Goal: Information Seeking & Learning: Check status

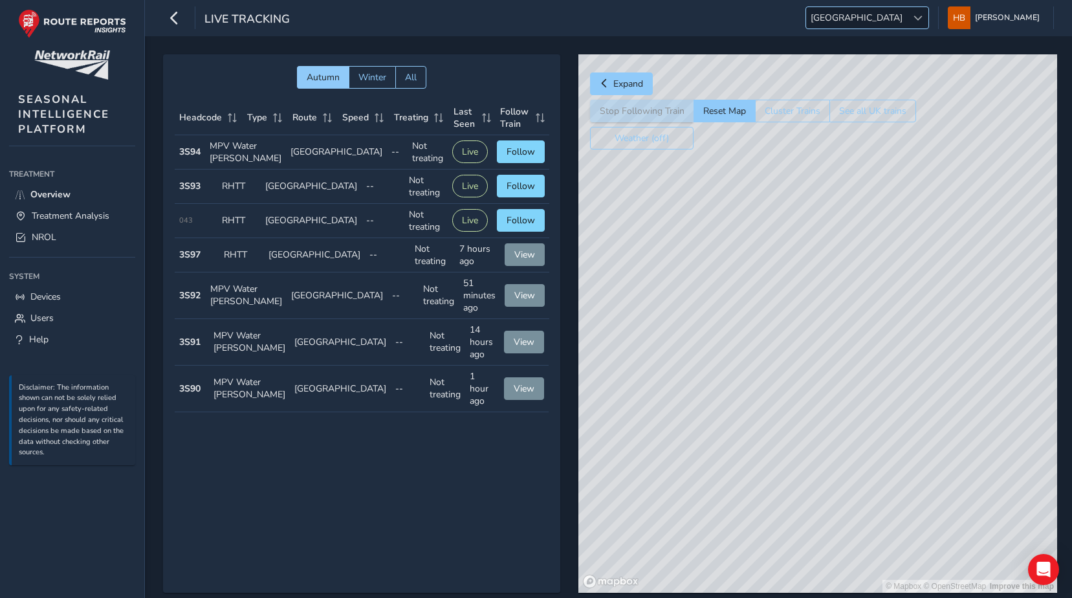
click at [907, 18] on span "[GEOGRAPHIC_DATA]" at bounding box center [856, 17] width 101 height 21
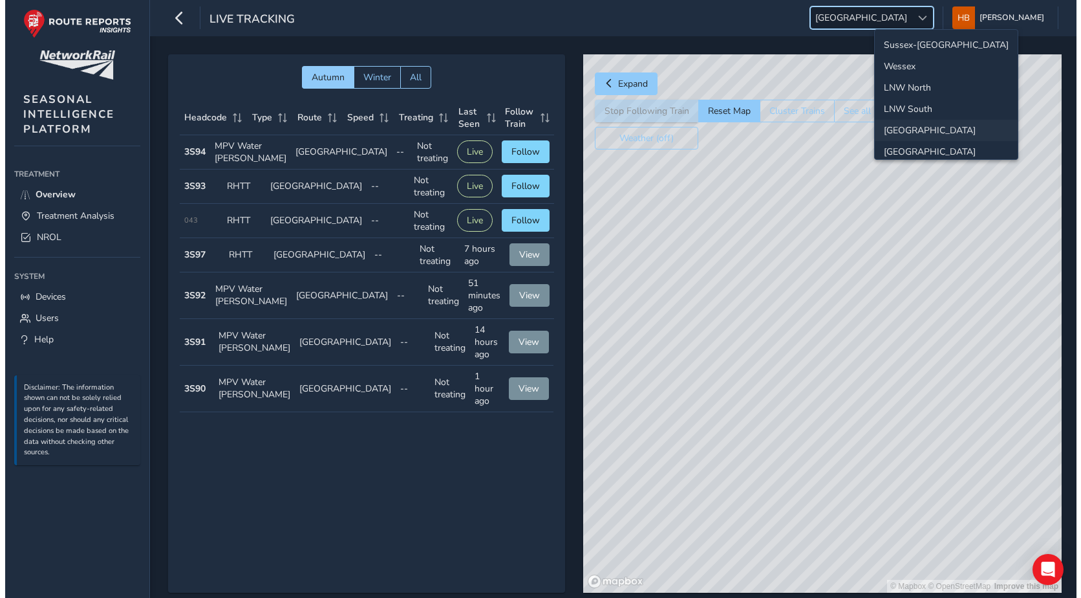
scroll to position [46, 0]
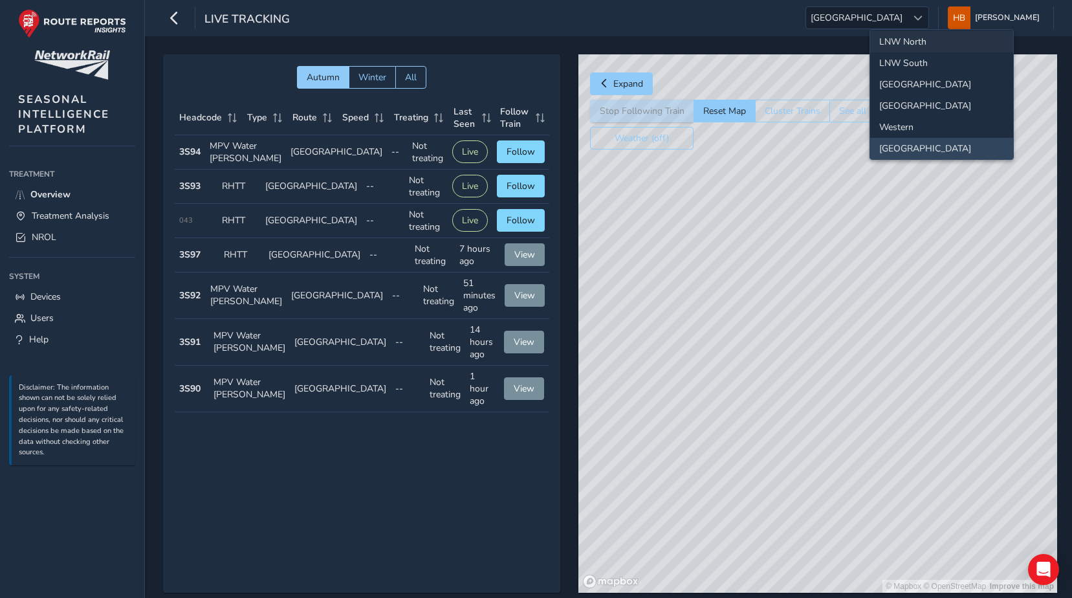
click at [902, 43] on li "LNW North" at bounding box center [941, 41] width 143 height 21
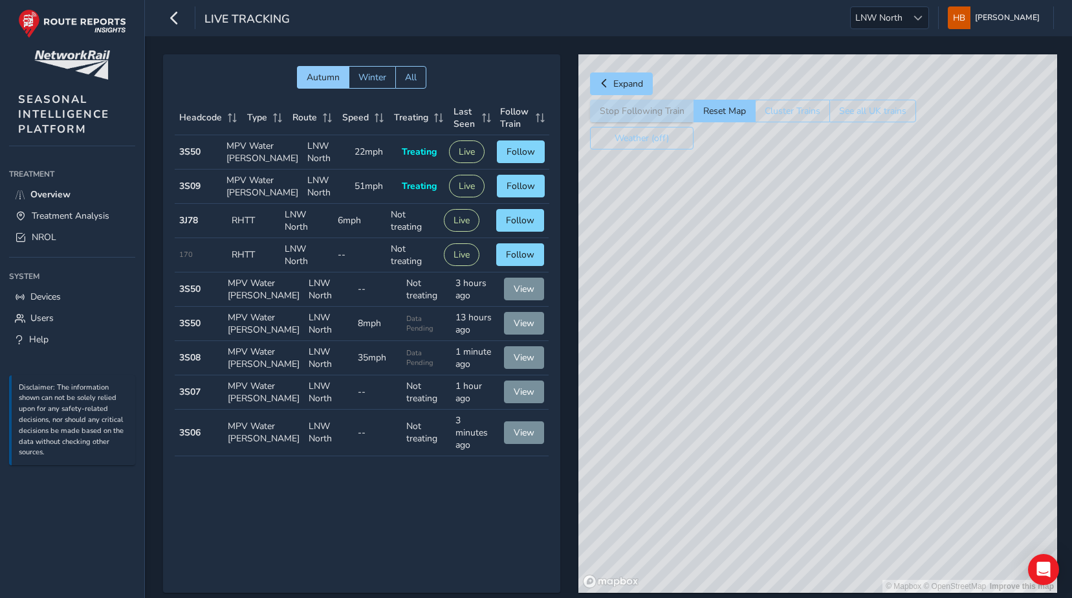
drag, startPoint x: 805, startPoint y: 183, endPoint x: 823, endPoint y: 265, distance: 84.3
click at [832, 273] on div "© Mapbox © OpenStreetMap Improve this map" at bounding box center [817, 323] width 479 height 538
drag, startPoint x: 893, startPoint y: 221, endPoint x: 755, endPoint y: 165, distance: 148.8
click at [755, 165] on div "© Mapbox © OpenStreetMap Improve this map" at bounding box center [817, 323] width 479 height 538
click at [882, 197] on div "© Mapbox © OpenStreetMap Improve this map" at bounding box center [817, 323] width 479 height 538
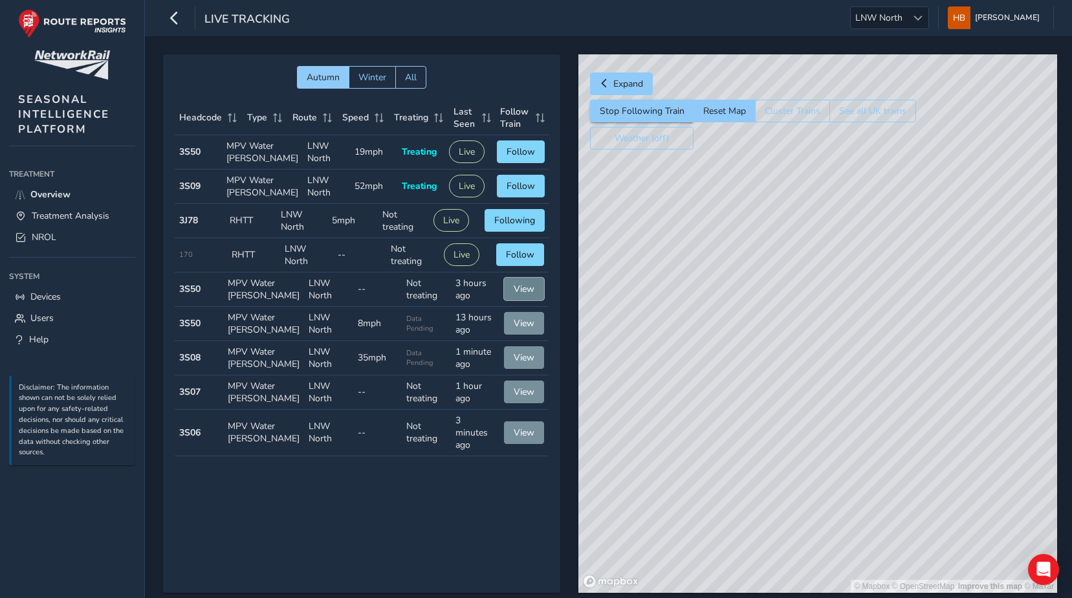
click at [515, 295] on span "View" at bounding box center [524, 289] width 21 height 12
click at [59, 220] on span "Treatment Analysis" at bounding box center [71, 216] width 78 height 12
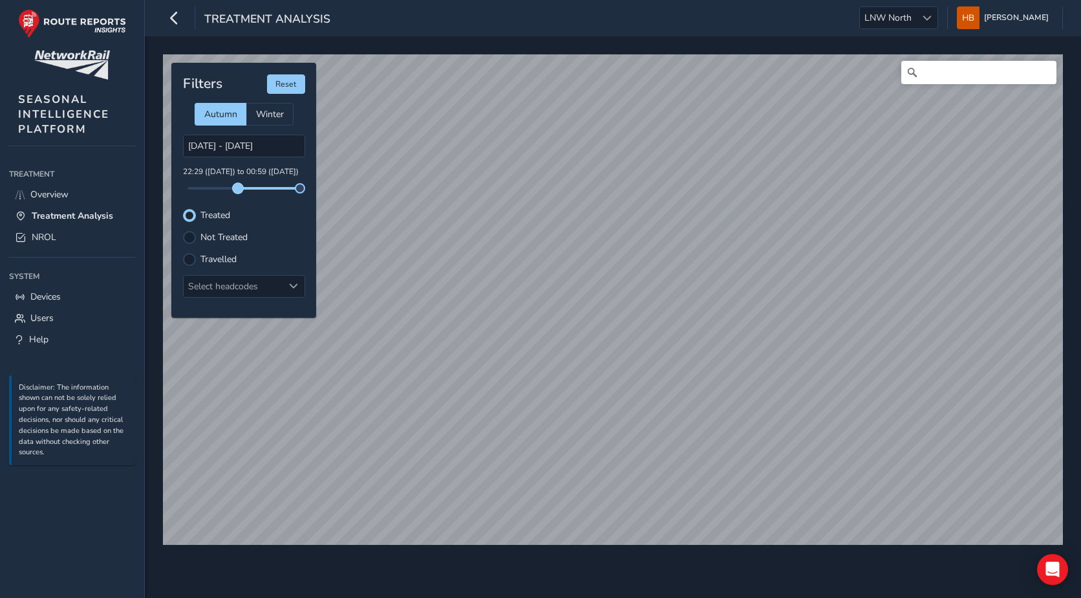
drag, startPoint x: 183, startPoint y: 188, endPoint x: 237, endPoint y: 191, distance: 54.4
click at [237, 191] on span at bounding box center [238, 188] width 10 height 10
click at [234, 190] on span at bounding box center [234, 188] width 10 height 10
click at [285, 283] on div at bounding box center [293, 286] width 21 height 21
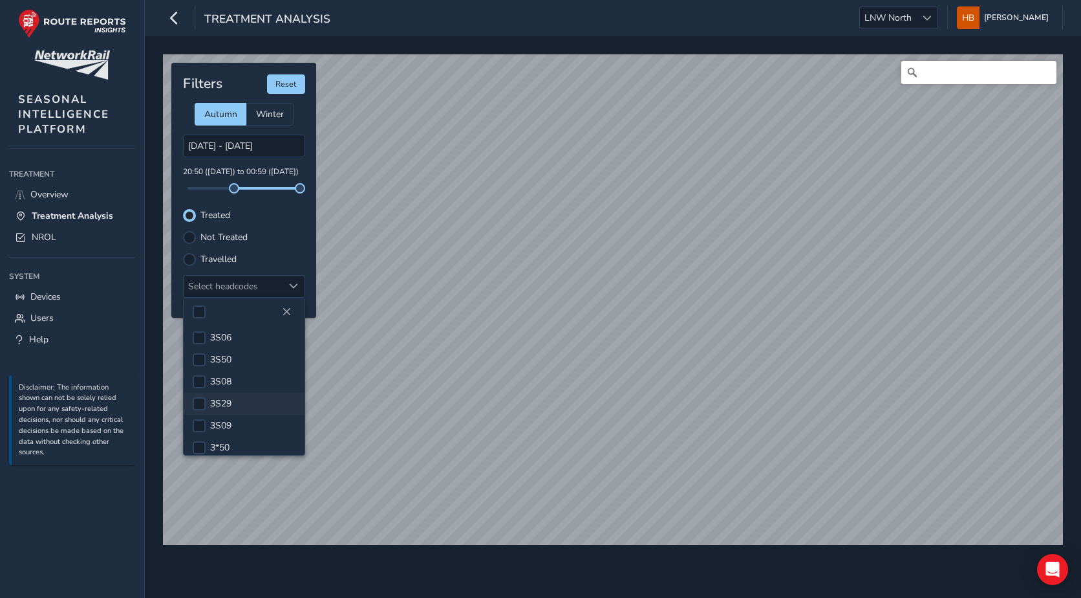
scroll to position [194, 0]
click at [226, 349] on span "3S50" at bounding box center [220, 344] width 21 height 12
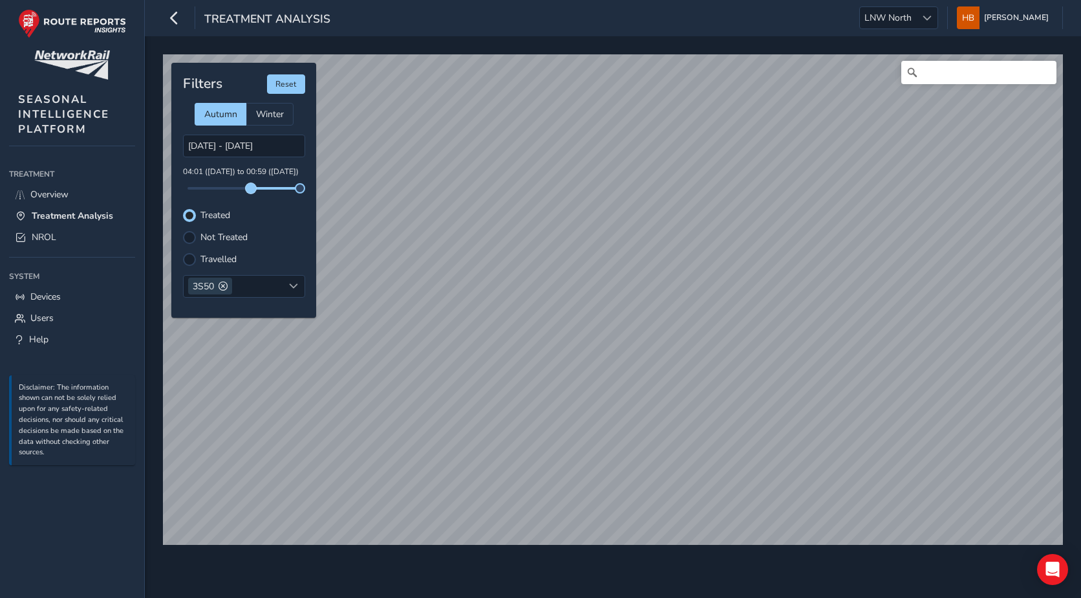
drag, startPoint x: 234, startPoint y: 188, endPoint x: 250, endPoint y: 191, distance: 16.5
click at [250, 191] on span at bounding box center [251, 188] width 10 height 10
click at [972, 66] on input "Search" at bounding box center [979, 72] width 155 height 23
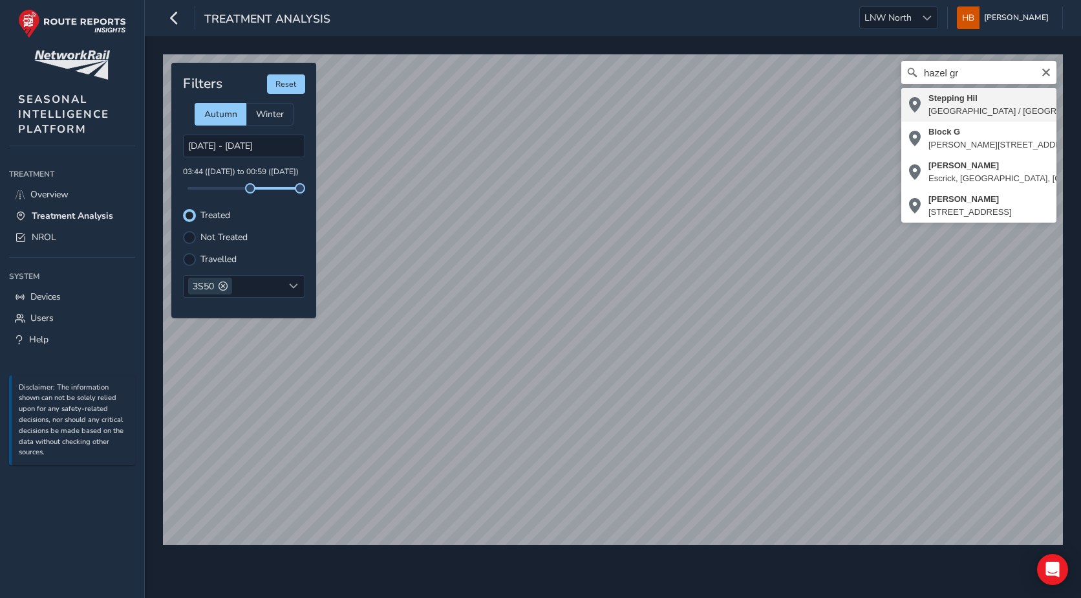
type input "Stepping Hil, [GEOGRAPHIC_DATA] / [GEOGRAPHIC_DATA] (Stop G), [GEOGRAPHIC_DATA]…"
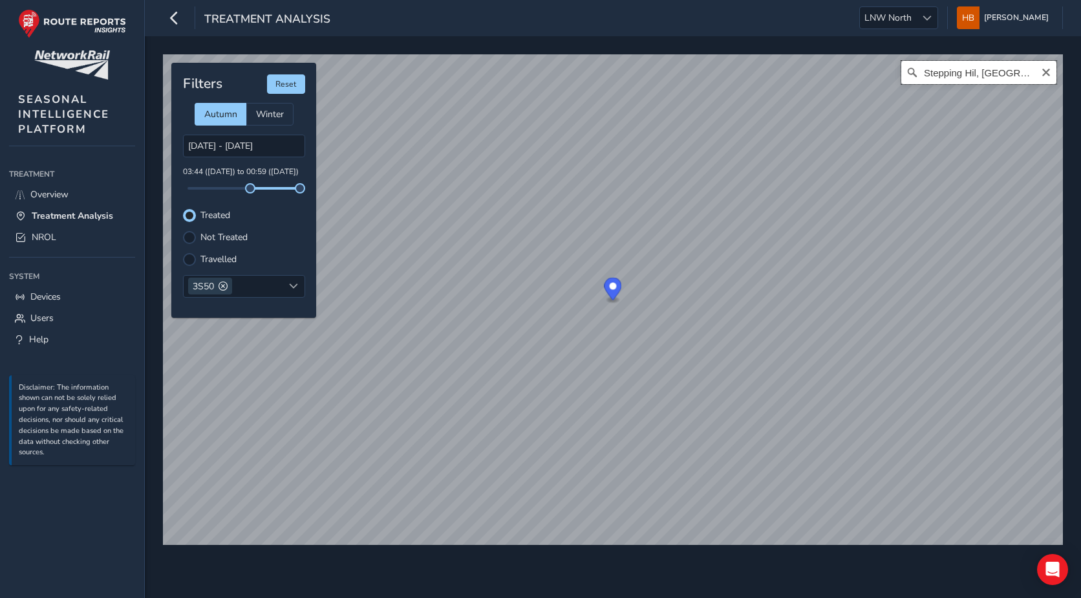
click at [992, 79] on input "Stepping Hil, [GEOGRAPHIC_DATA] / [GEOGRAPHIC_DATA] (Stop G), [GEOGRAPHIC_DATA]…" at bounding box center [979, 72] width 155 height 23
click at [1048, 74] on icon "Clear" at bounding box center [1047, 73] width 8 height 8
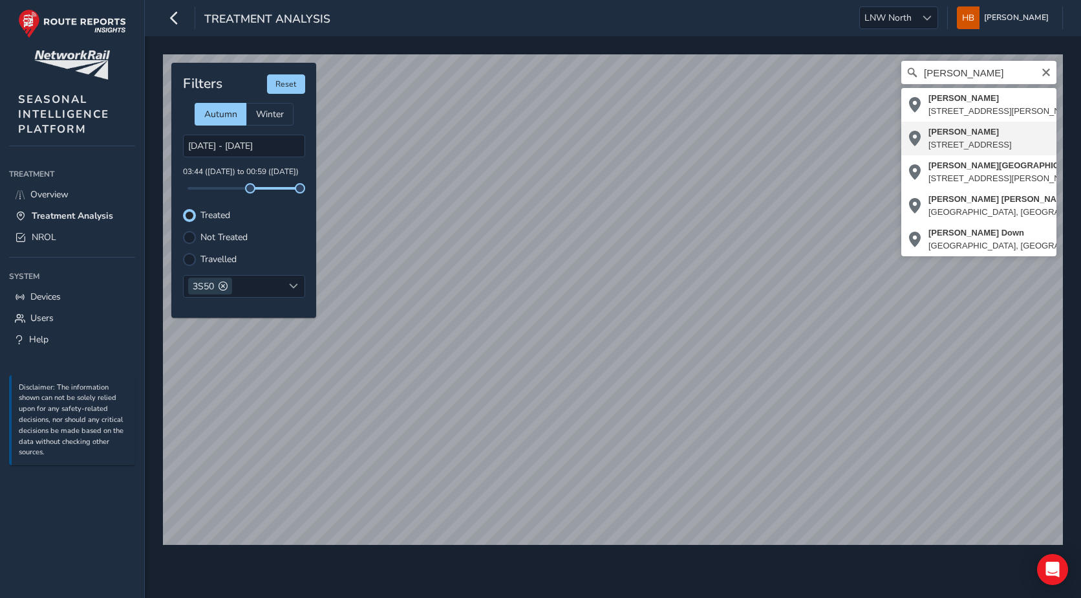
type input "[PERSON_NAME][STREET_ADDRESS]"
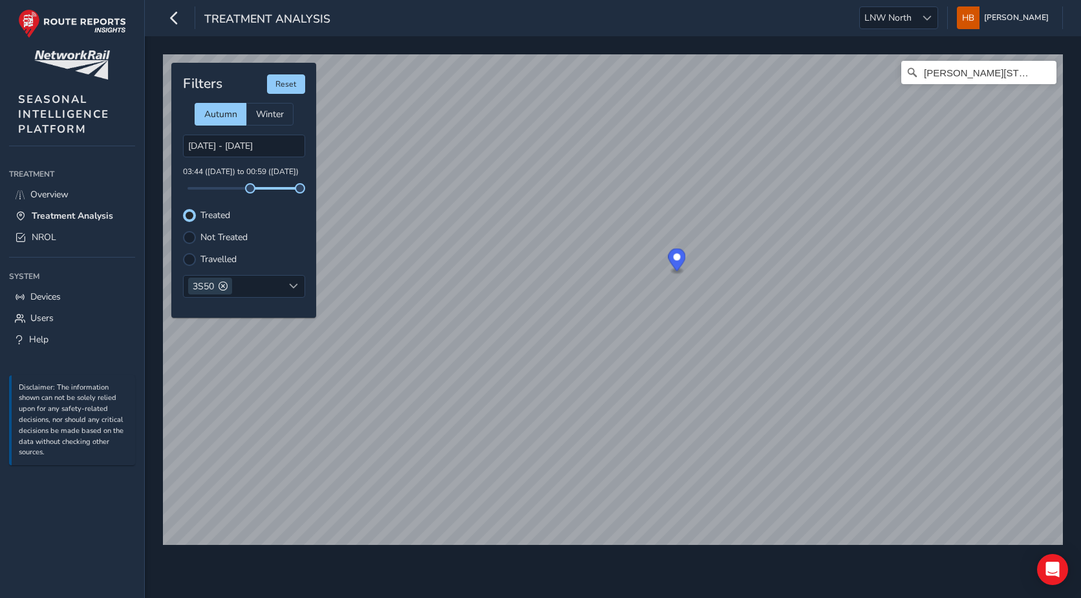
click at [224, 255] on label "Travelled" at bounding box center [219, 259] width 36 height 9
click at [190, 258] on input "Travelled" at bounding box center [190, 258] width 0 height 0
click at [198, 215] on div "Treated" at bounding box center [244, 215] width 122 height 13
click at [188, 206] on div "Filters Reset Autumn Winter [DATE] - [DATE] 03:44 ([DATE]) to 00:59 ([DATE]) Tr…" at bounding box center [243, 190] width 145 height 255
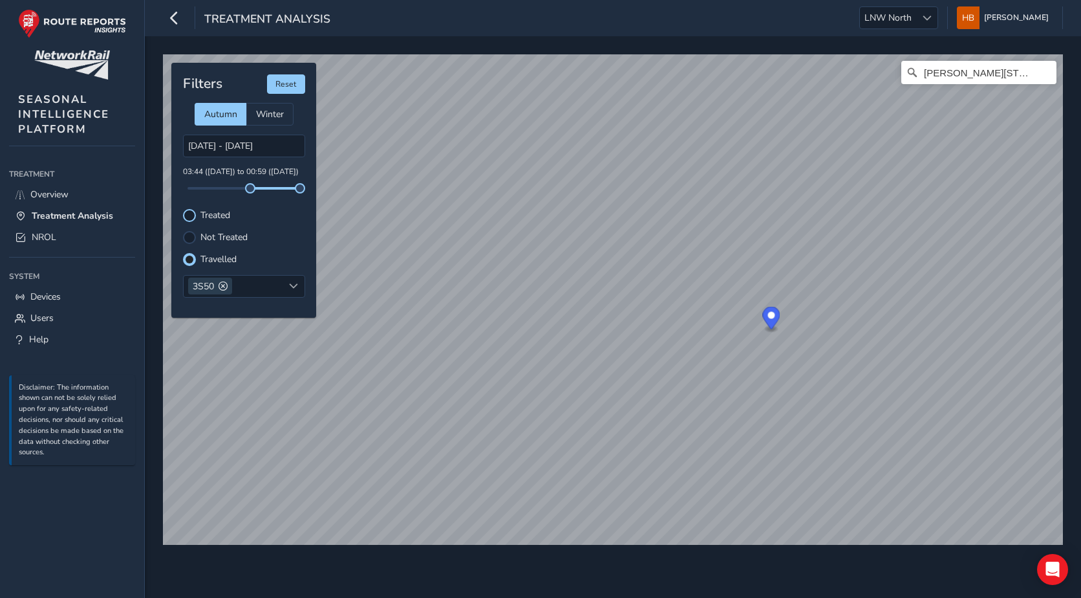
click at [186, 214] on div at bounding box center [189, 215] width 13 height 13
click at [1006, 80] on input "[PERSON_NAME][STREET_ADDRESS]" at bounding box center [979, 72] width 155 height 23
click at [1050, 72] on icon "Clear" at bounding box center [1046, 72] width 10 height 10
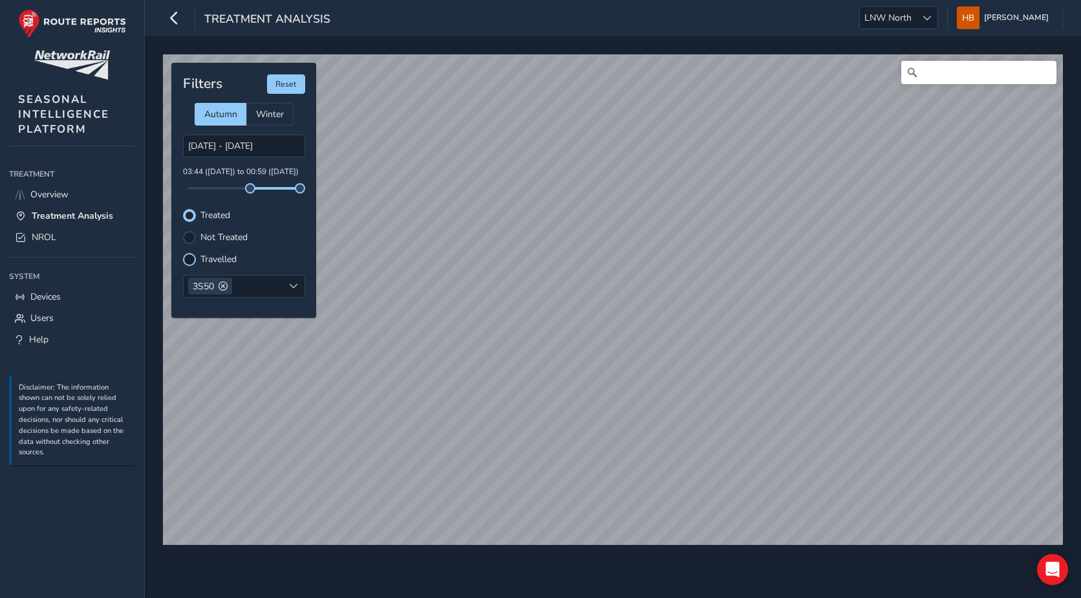
click at [190, 259] on div at bounding box center [189, 259] width 13 height 13
click at [186, 232] on div at bounding box center [189, 237] width 13 height 13
drag, startPoint x: 188, startPoint y: 257, endPoint x: 214, endPoint y: 257, distance: 26.5
click at [187, 256] on div at bounding box center [189, 259] width 13 height 13
